Goal: Navigation & Orientation: Find specific page/section

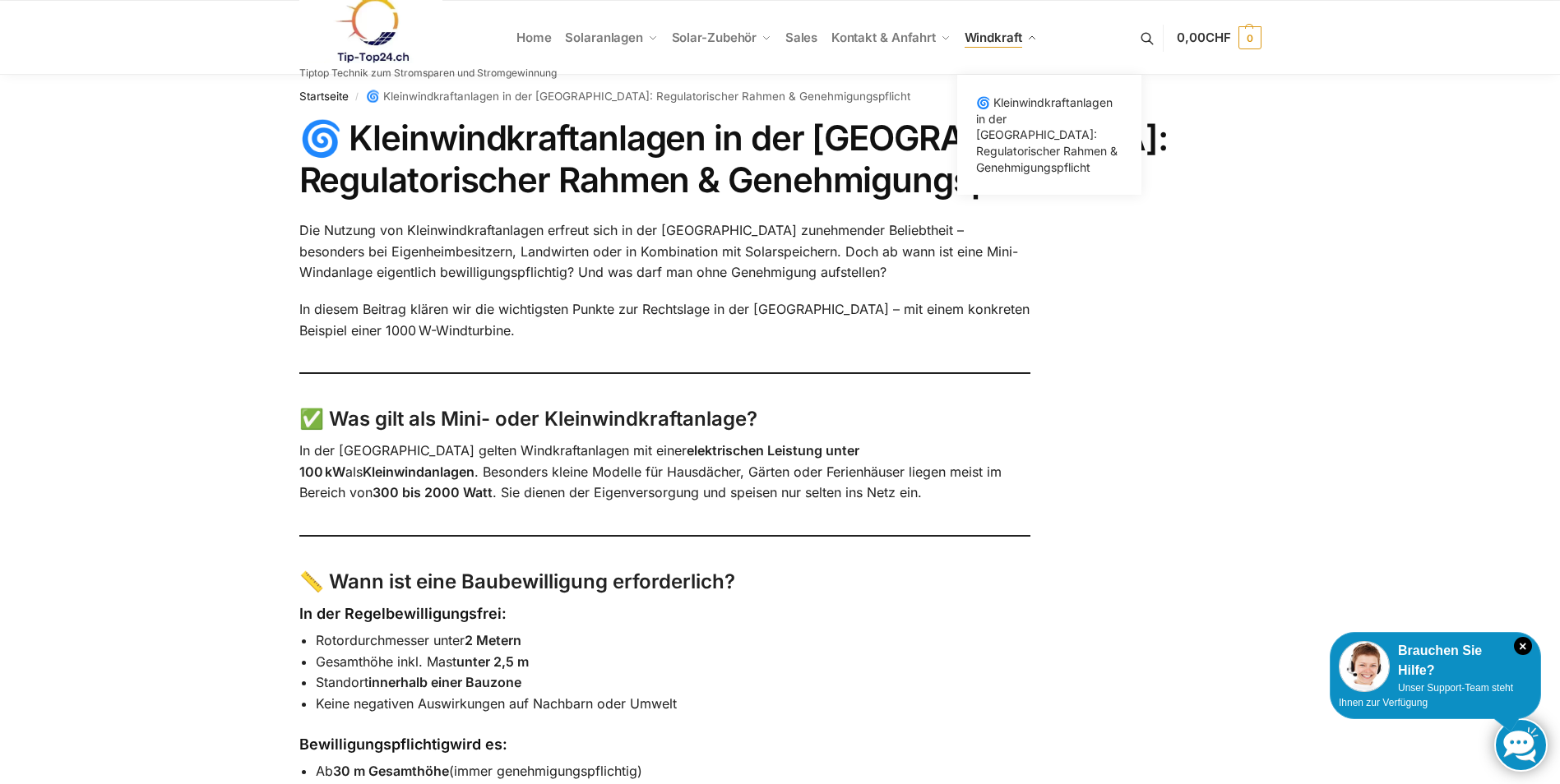
click at [999, 35] on span "Windkraft" at bounding box center [993, 38] width 58 height 16
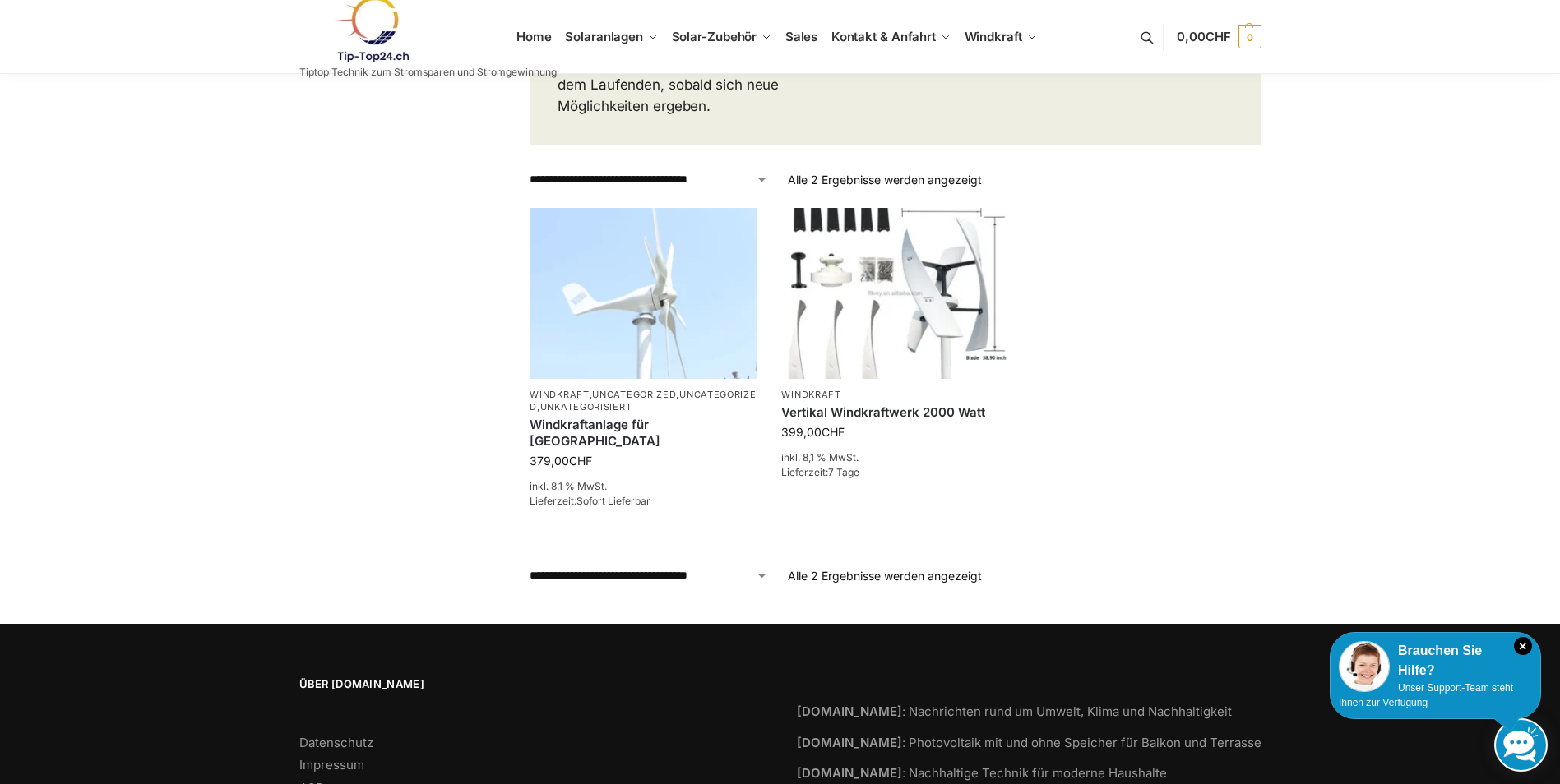
scroll to position [717, 0]
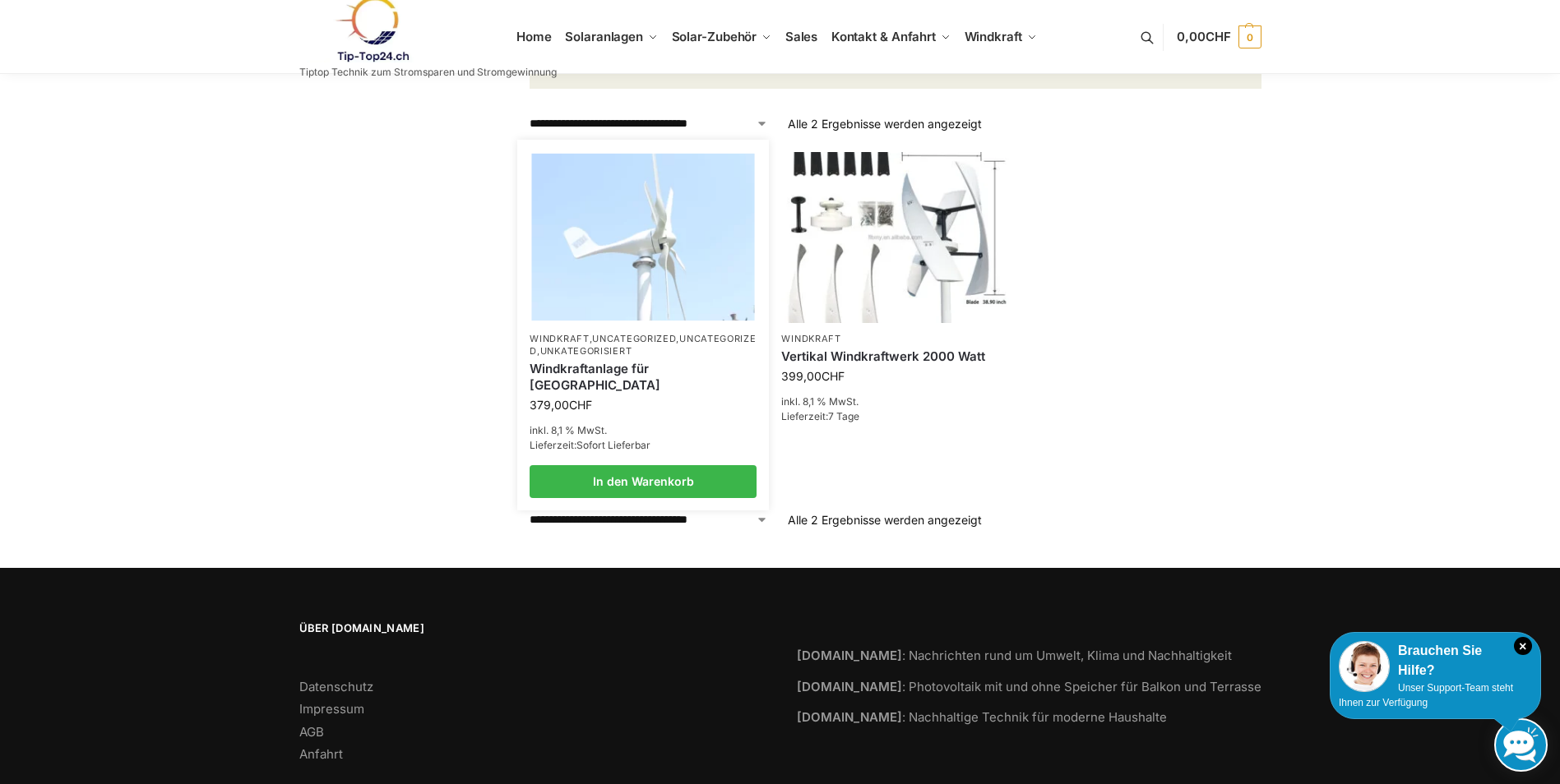
click at [632, 345] on link "Unkategorisiert" at bounding box center [586, 351] width 92 height 12
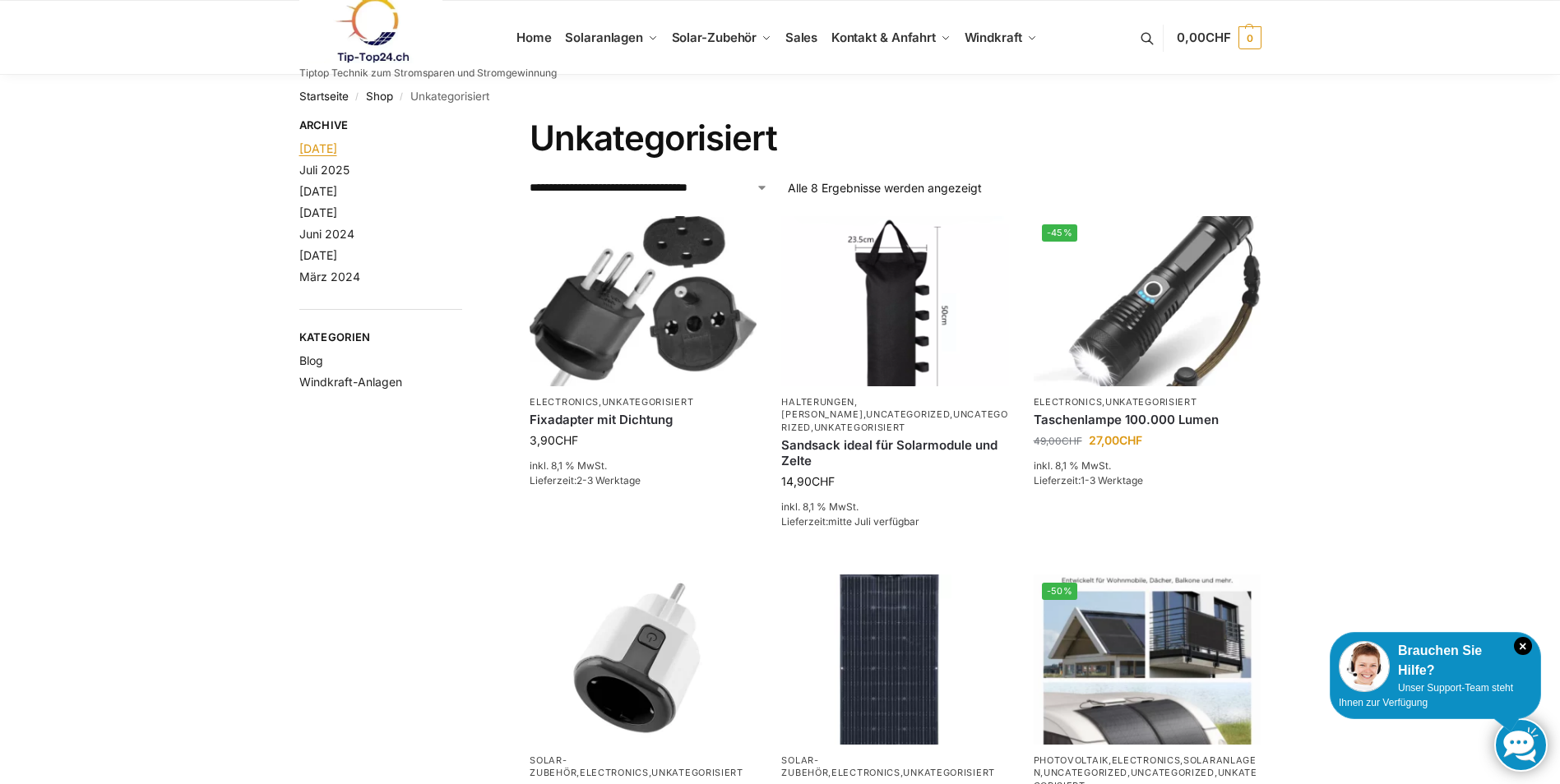
click at [333, 146] on link "[DATE]" at bounding box center [318, 148] width 38 height 14
